Goal: Find specific page/section: Find specific page/section

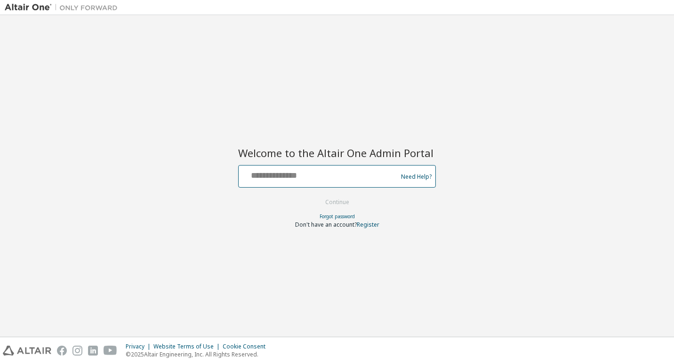
click at [268, 178] on input "text" at bounding box center [319, 175] width 154 height 14
type input "**********"
click at [315, 195] on button "Continue" at bounding box center [337, 202] width 44 height 14
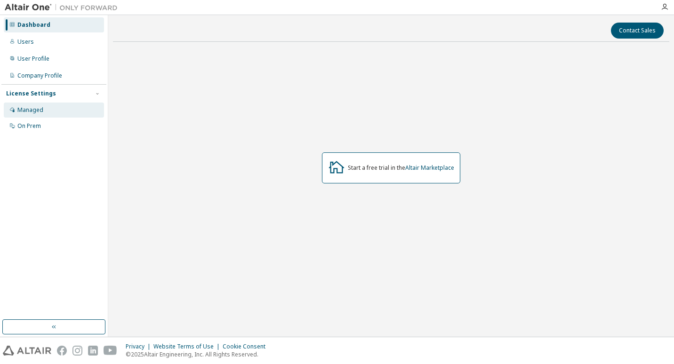
click at [42, 106] on div "Managed" at bounding box center [30, 110] width 26 height 8
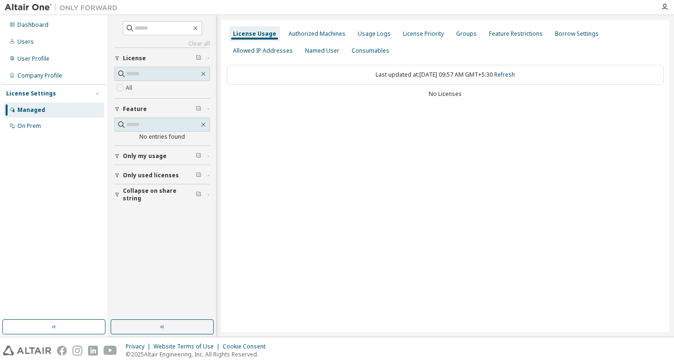
click at [25, 107] on div "Managed" at bounding box center [31, 110] width 28 height 8
click at [366, 30] on div "Usage Logs" at bounding box center [374, 34] width 33 height 8
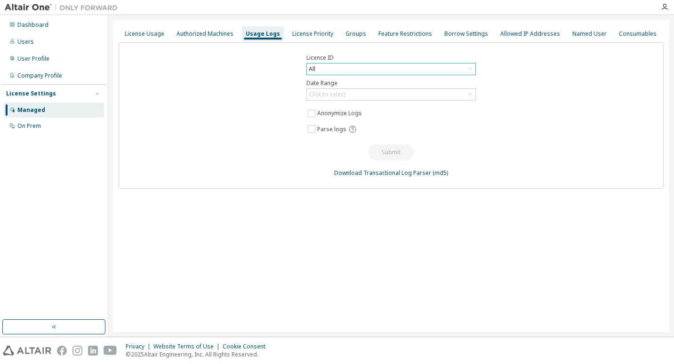
click at [453, 67] on div "All" at bounding box center [391, 69] width 169 height 11
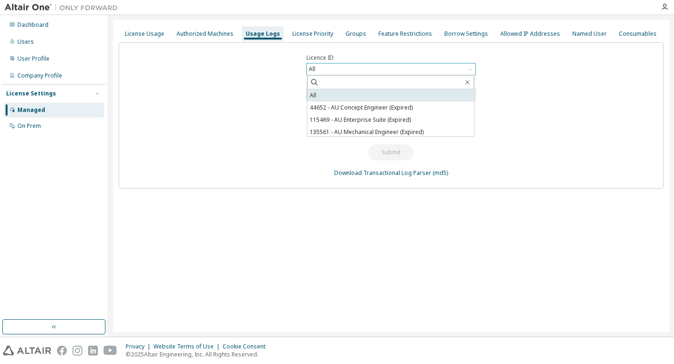
click at [404, 97] on li "All" at bounding box center [390, 95] width 167 height 12
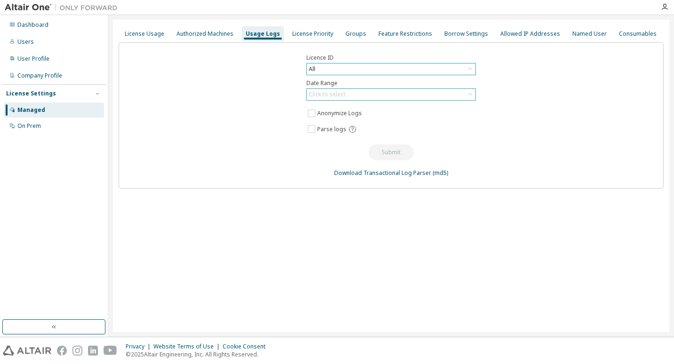
click at [318, 96] on div "Click to select" at bounding box center [327, 95] width 37 height 8
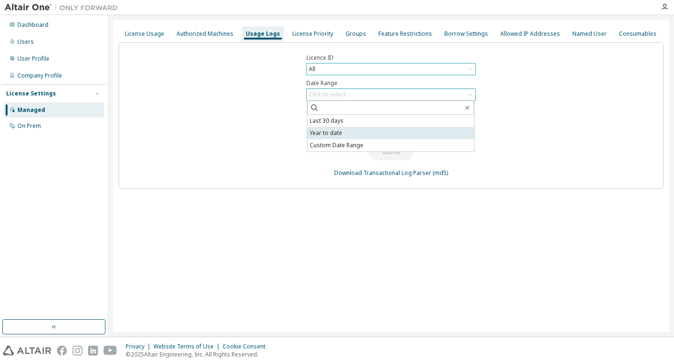
click at [330, 134] on li "Year to date" at bounding box center [390, 133] width 167 height 12
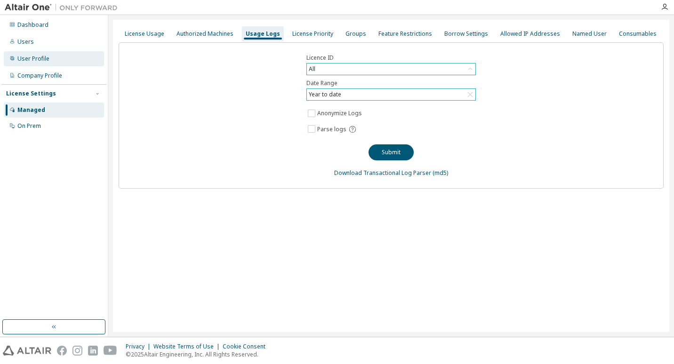
click at [40, 56] on div "User Profile" at bounding box center [33, 59] width 32 height 8
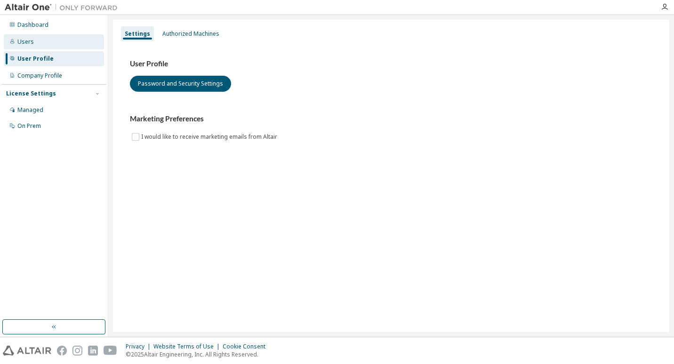
click at [27, 44] on div "Users" at bounding box center [25, 42] width 16 height 8
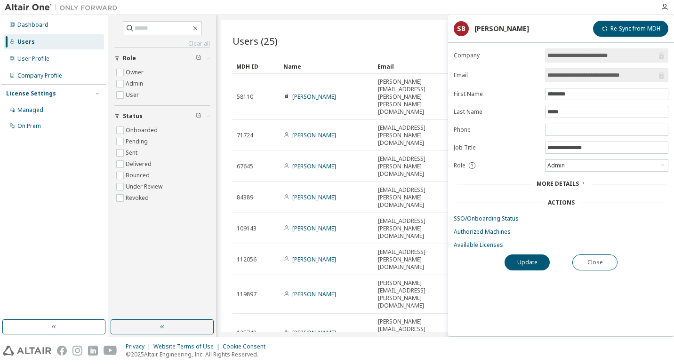
click at [564, 184] on span "More Details" at bounding box center [558, 184] width 42 height 8
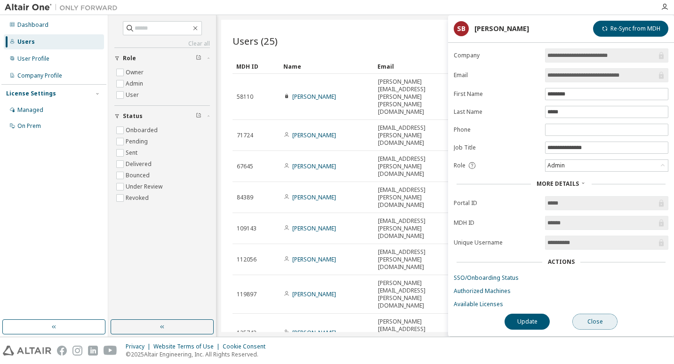
click at [600, 324] on button "Close" at bounding box center [594, 322] width 45 height 16
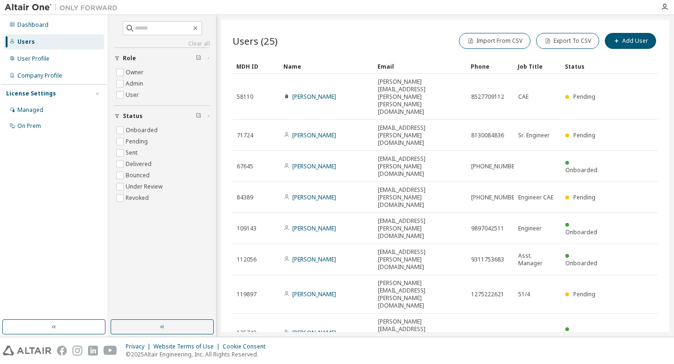
click at [60, 177] on div "Dashboard Users User Profile Company Profile License Settings Managed On Prem" at bounding box center [53, 167] width 105 height 302
